Goal: Task Accomplishment & Management: Use online tool/utility

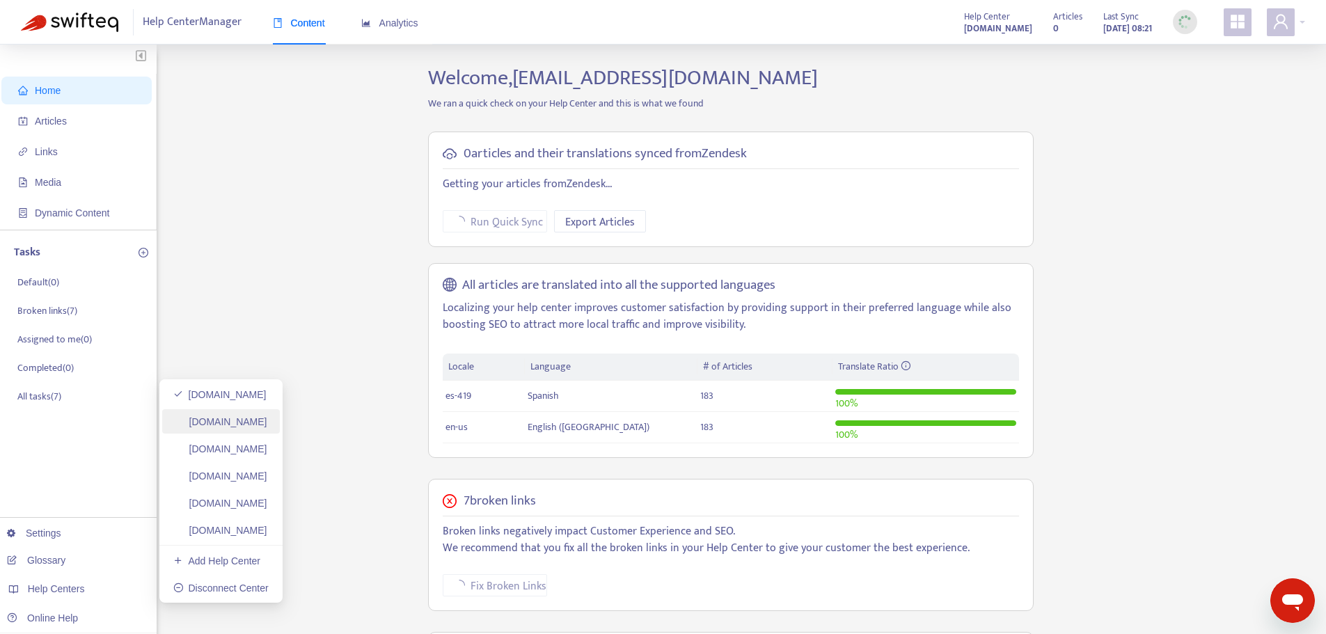
click at [234, 421] on link "[DOMAIN_NAME]" at bounding box center [220, 421] width 94 height 11
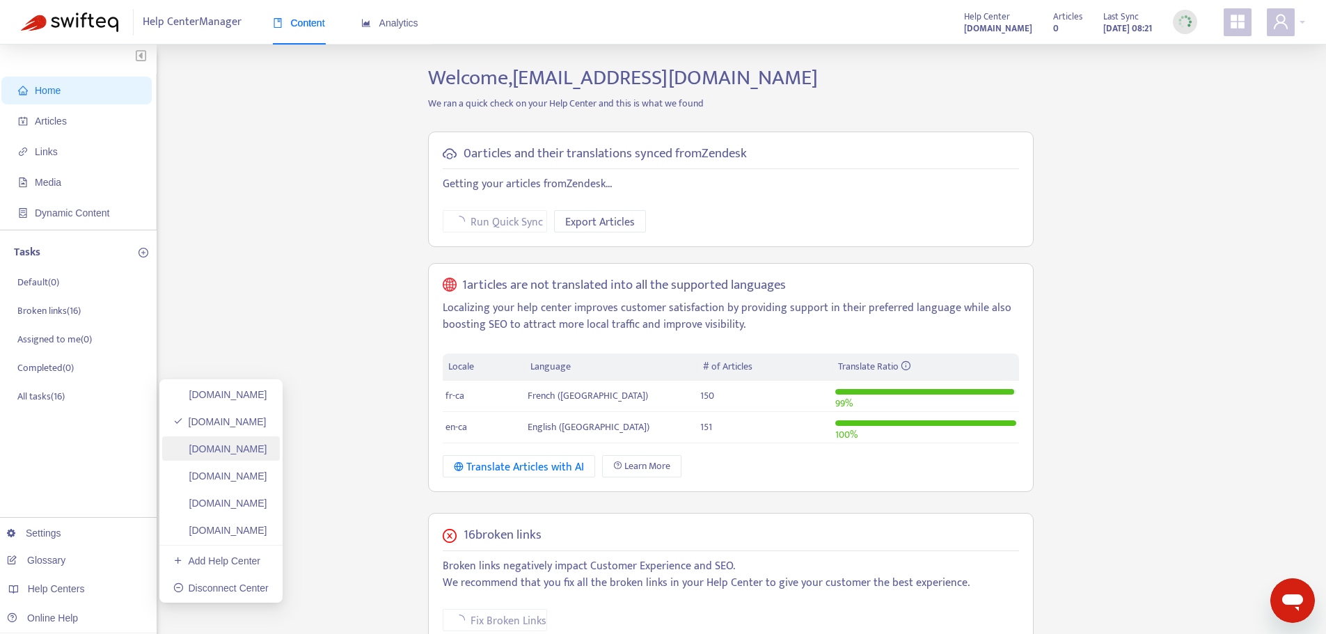
click at [241, 449] on link "[DOMAIN_NAME]" at bounding box center [220, 448] width 94 height 11
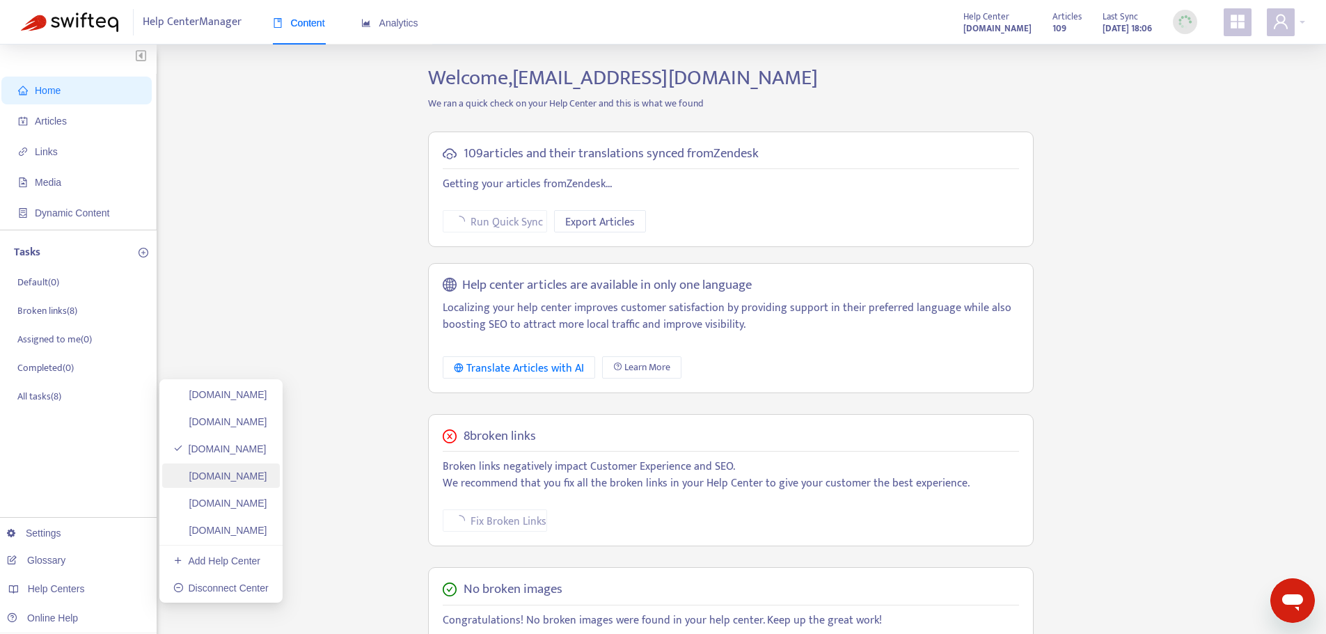
click at [261, 473] on link "[DOMAIN_NAME]" at bounding box center [220, 476] width 94 height 11
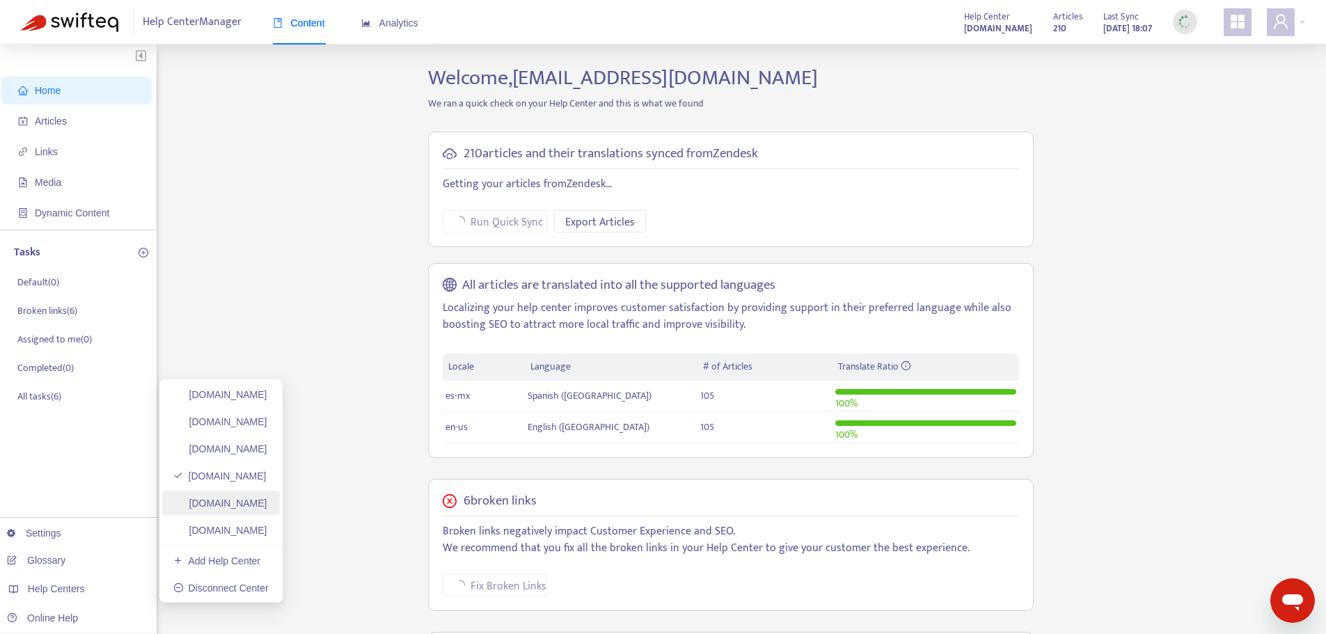
click at [249, 507] on link "[DOMAIN_NAME]" at bounding box center [220, 503] width 94 height 11
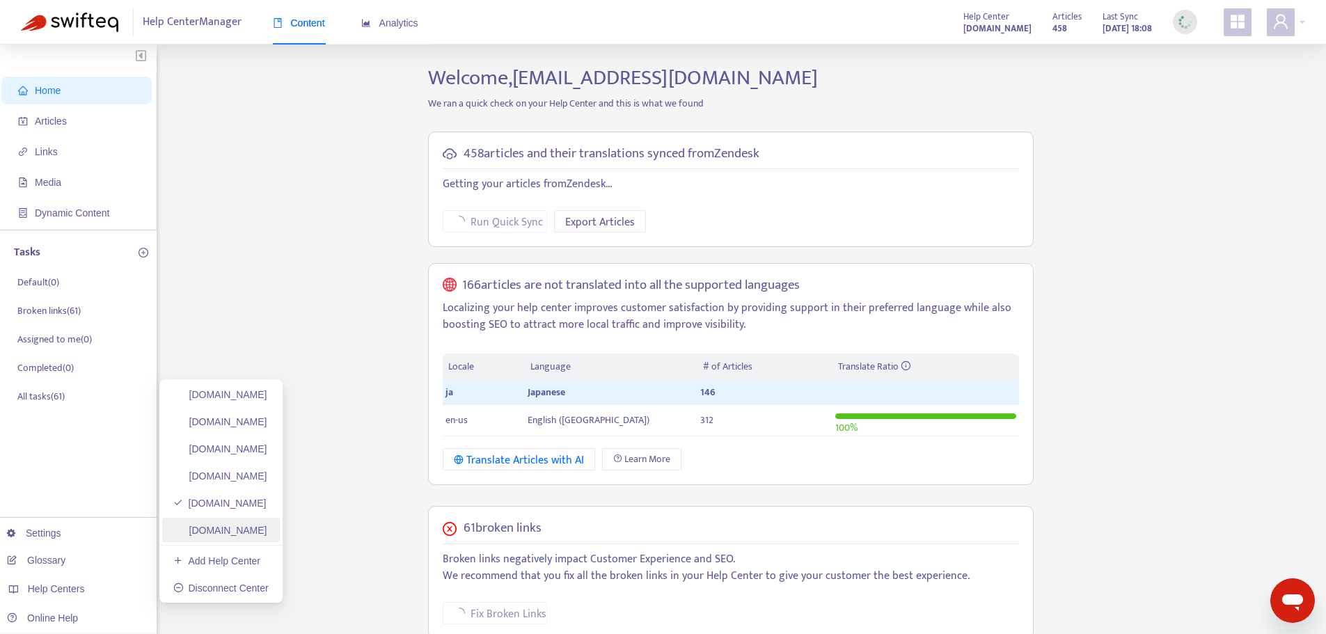
click at [245, 531] on link "[DOMAIN_NAME]" at bounding box center [220, 530] width 94 height 11
click at [241, 396] on link "[DOMAIN_NAME]" at bounding box center [220, 394] width 94 height 11
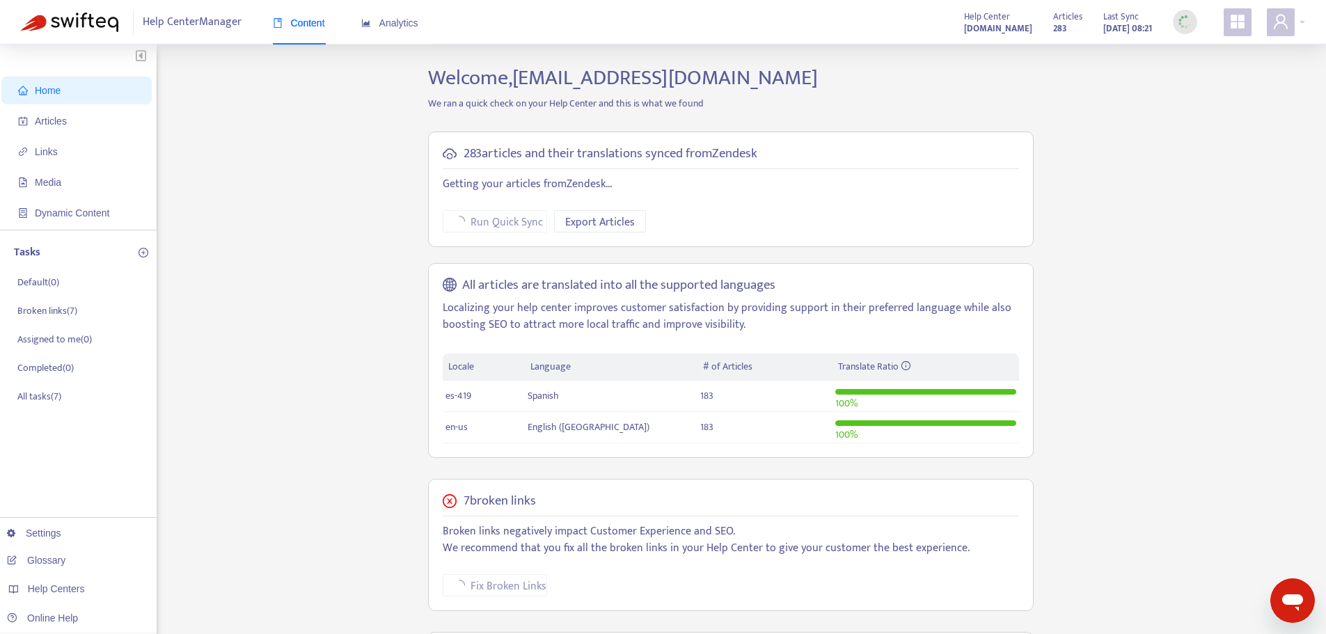
click at [136, 105] on ul "Home Articles Links Media Dynamic Content" at bounding box center [78, 152] width 157 height 156
click at [134, 111] on span "Articles" at bounding box center [79, 121] width 123 height 28
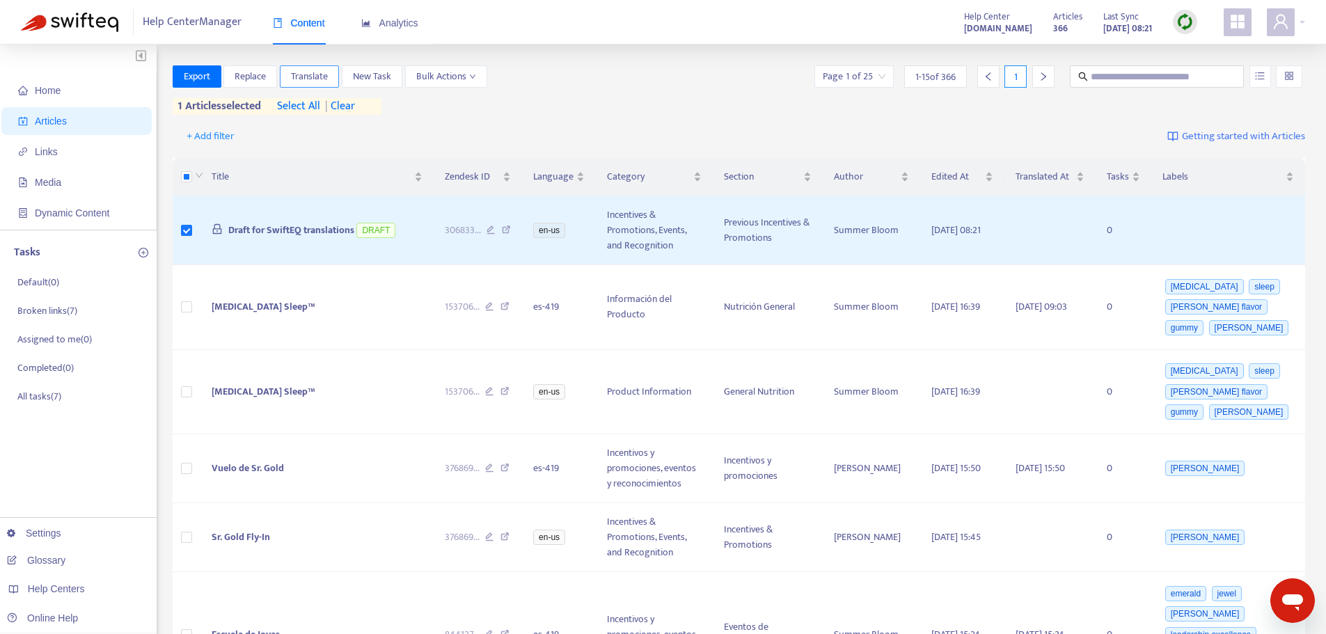
click at [320, 81] on span "Translate" at bounding box center [309, 76] width 37 height 15
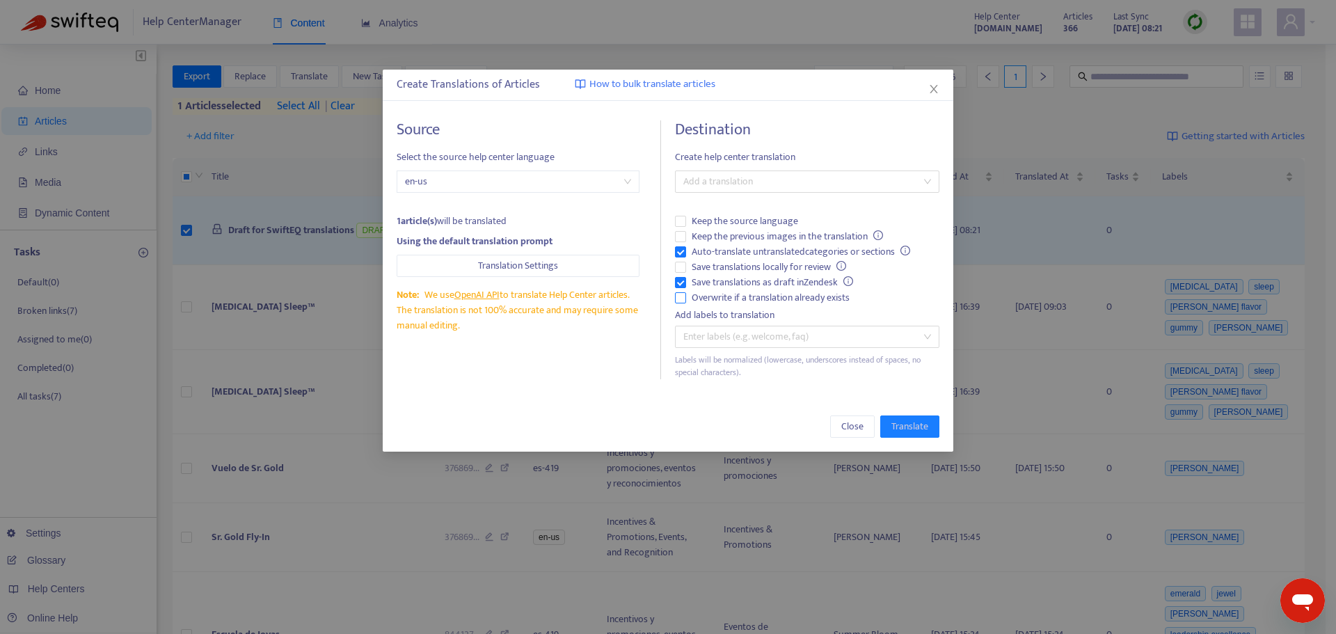
click at [735, 295] on span "Overwrite if a translation already exists" at bounding box center [770, 297] width 169 height 15
click at [727, 249] on span "Auto-translate untranslated categories or sections" at bounding box center [801, 251] width 230 height 15
click at [743, 186] on div at bounding box center [801, 181] width 244 height 17
click at [749, 237] on div "Spanish ( es-419 )" at bounding box center [807, 231] width 242 height 15
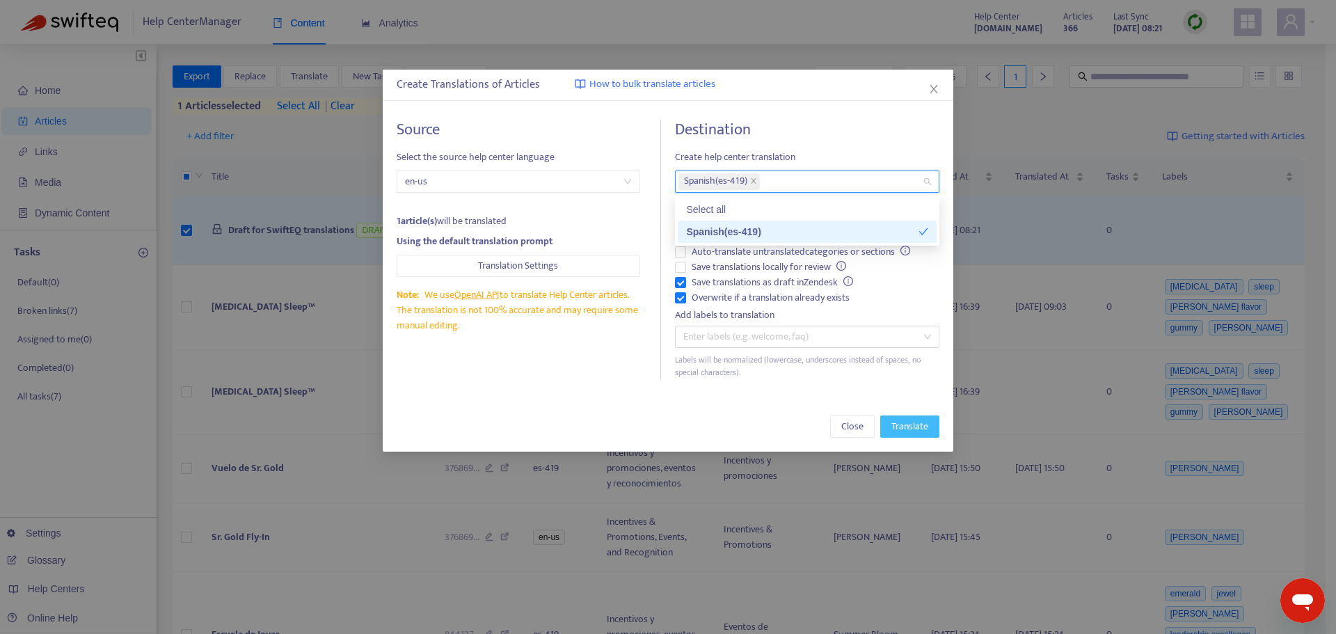
click at [897, 427] on span "Translate" at bounding box center [910, 426] width 37 height 15
